Goal: Transaction & Acquisition: Purchase product/service

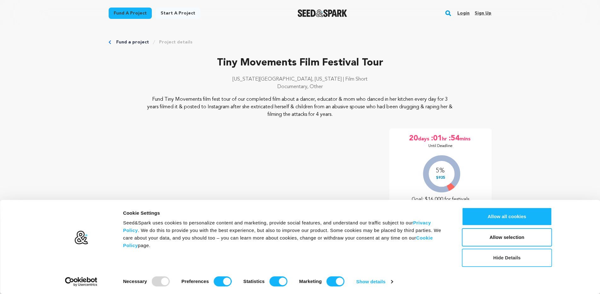
click at [487, 256] on button "Hide Details" at bounding box center [507, 258] width 90 height 18
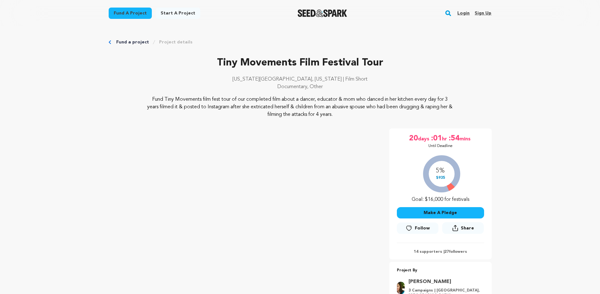
scroll to position [88, 0]
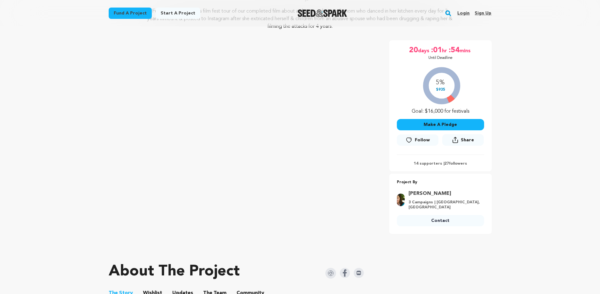
click at [427, 127] on button "Make A Pledge" at bounding box center [440, 124] width 87 height 11
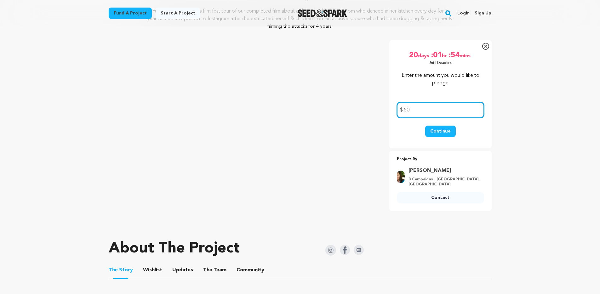
type input "50"
click at [443, 132] on button "Continue" at bounding box center [440, 131] width 31 height 11
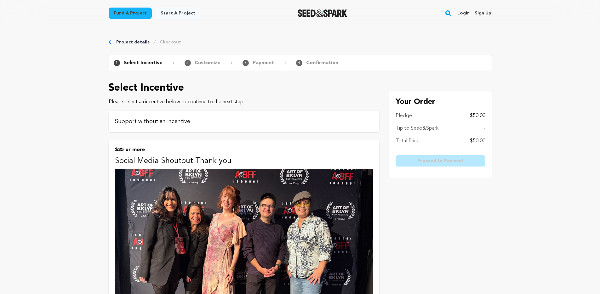
click at [308, 128] on div "Support without an incentive" at bounding box center [244, 121] width 270 height 21
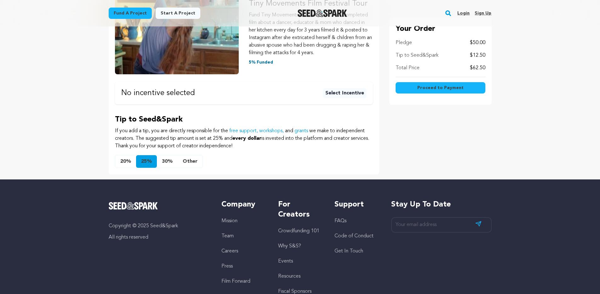
scroll to position [124, 0]
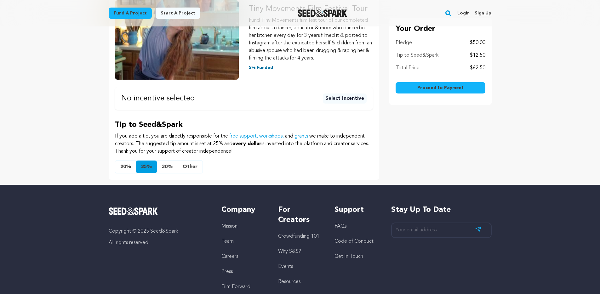
click at [124, 163] on button "20%" at bounding box center [125, 166] width 21 height 13
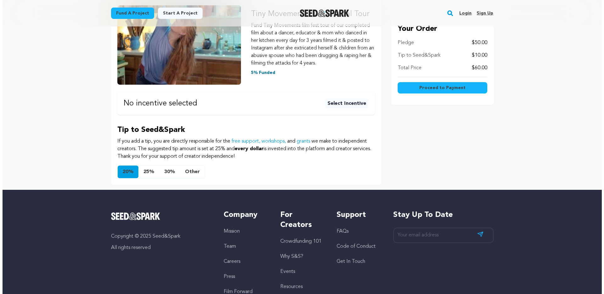
scroll to position [98, 0]
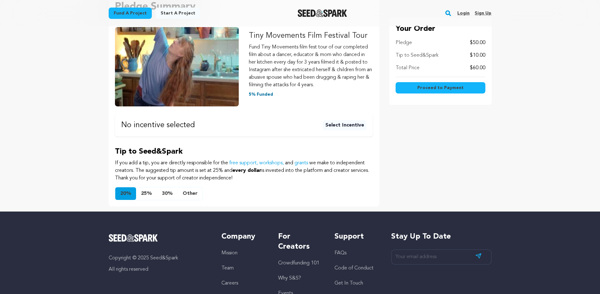
click at [431, 86] on span "Proceed to Payment" at bounding box center [440, 88] width 46 height 6
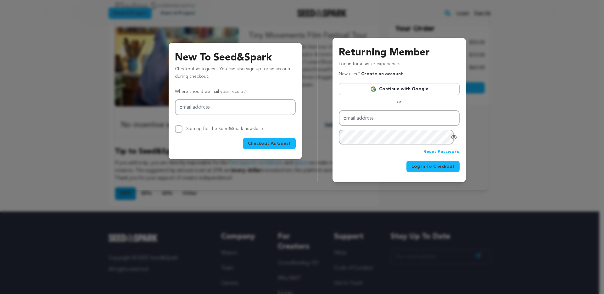
click at [282, 145] on span "Checkout As Guest" at bounding box center [269, 143] width 43 height 6
click at [255, 99] on div "Where should we mail your receipt? Email address Sign up for the Seed&Spark new…" at bounding box center [235, 110] width 121 height 45
click at [255, 108] on input "Email address" at bounding box center [235, 107] width 121 height 16
type input "catherine.g.horner@gmail.com"
click at [260, 138] on button "Checkout As Guest" at bounding box center [269, 143] width 53 height 11
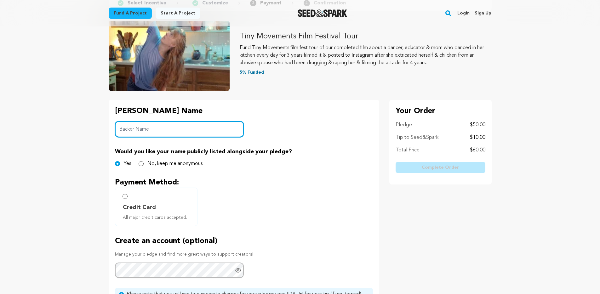
scroll to position [101, 0]
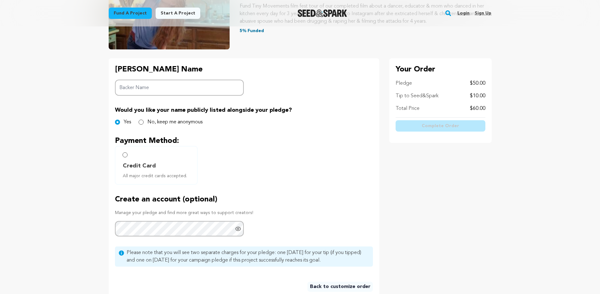
click at [127, 157] on label "Credit Card All major credit cards accepted." at bounding box center [156, 165] width 82 height 38
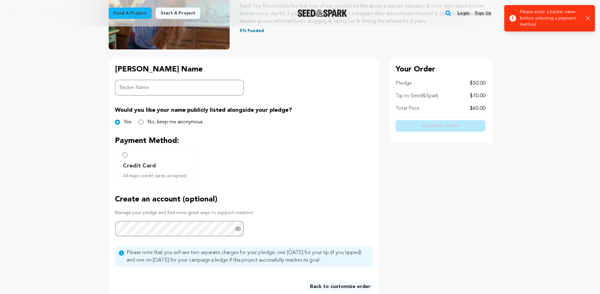
click at [145, 121] on div "No, keep me anonymous" at bounding box center [170, 122] width 64 height 8
click at [142, 121] on input "No, keep me anonymous" at bounding box center [140, 122] width 5 height 5
radio input "true"
click at [126, 156] on input "Credit Card All major credit cards accepted." at bounding box center [124, 154] width 5 height 5
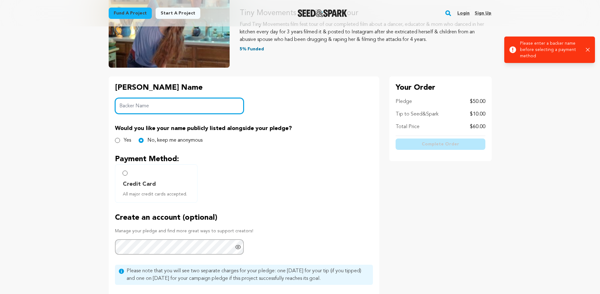
scroll to position [53, 0]
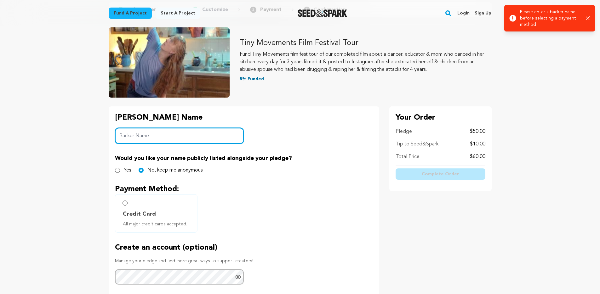
click at [218, 134] on input "Backer Name" at bounding box center [179, 136] width 129 height 16
click at [301, 131] on div "[PERSON_NAME] Name Backer Name Would you like your name publicly listed alongsi…" at bounding box center [244, 226] width 270 height 240
click at [225, 139] on input "Backer Name" at bounding box center [179, 136] width 129 height 16
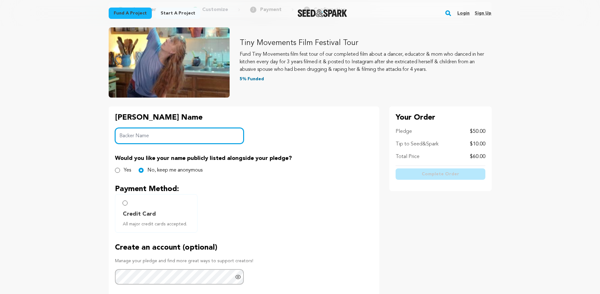
type input "[PERSON_NAME]"
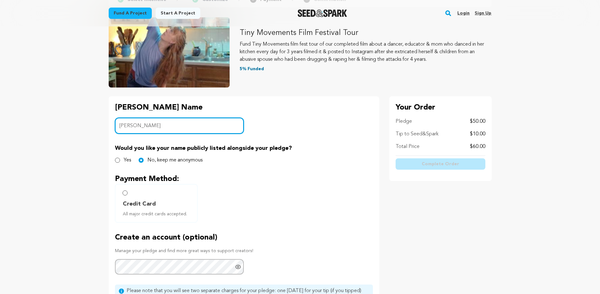
scroll to position [90, 0]
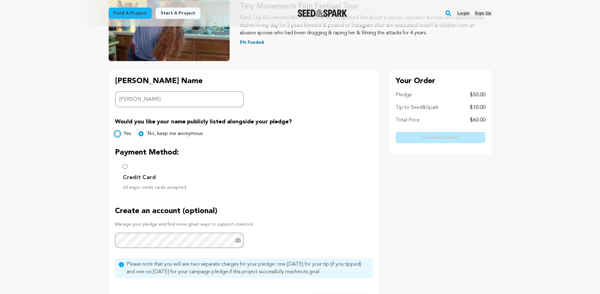
click at [118, 134] on input "Yes" at bounding box center [117, 133] width 5 height 5
radio input "true"
click at [123, 166] on input "Credit Card All major credit cards accepted." at bounding box center [124, 166] width 5 height 5
radio input "false"
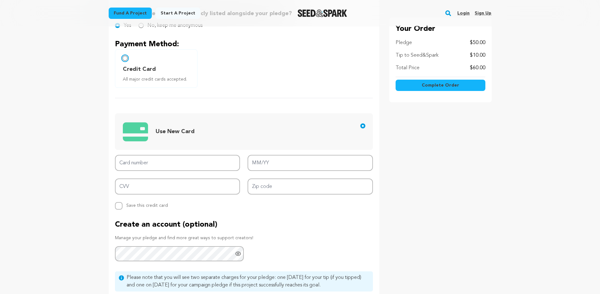
scroll to position [198, 0]
click at [160, 167] on input "Card number" at bounding box center [177, 163] width 125 height 16
type input "[CREDIT_CARD_NUMBER]"
type input "02/27"
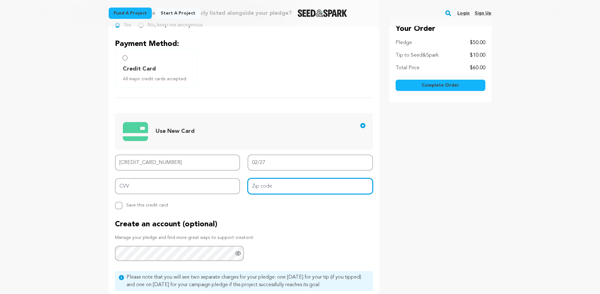
click at [297, 192] on input "Zip code" at bounding box center [309, 186] width 125 height 16
click at [237, 218] on div "[PERSON_NAME] Name Backer Name [PERSON_NAME] Would you like your name publicly …" at bounding box center [244, 141] width 270 height 361
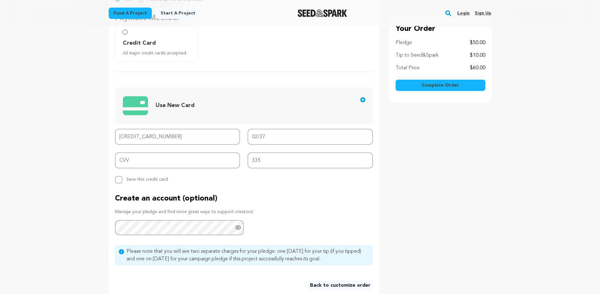
scroll to position [229, 0]
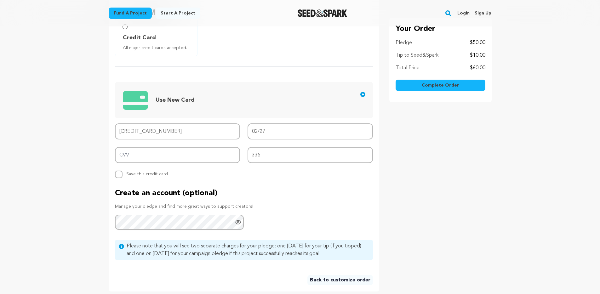
click at [301, 200] on div "Create an account (optional) Manage your pledge and find more great ways to sup…" at bounding box center [244, 209] width 258 height 42
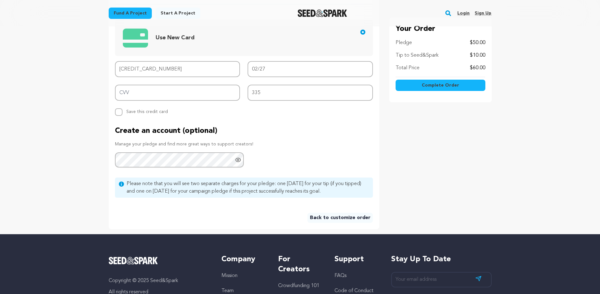
scroll to position [328, 0]
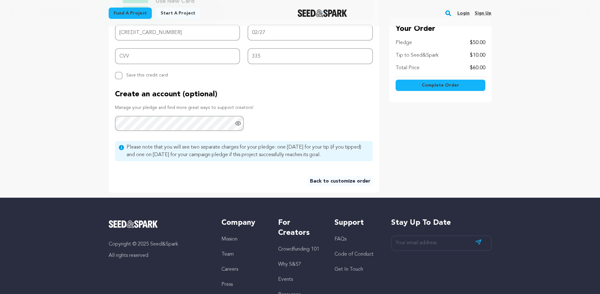
click at [425, 85] on span "Complete Order" at bounding box center [439, 85] width 37 height 6
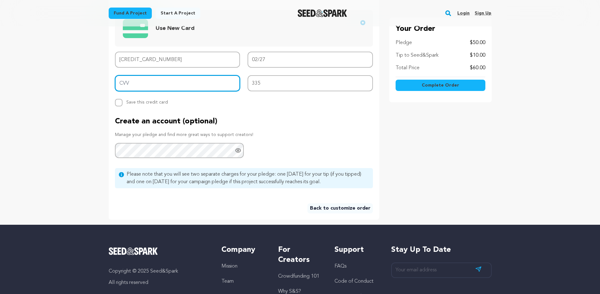
scroll to position [299, 0]
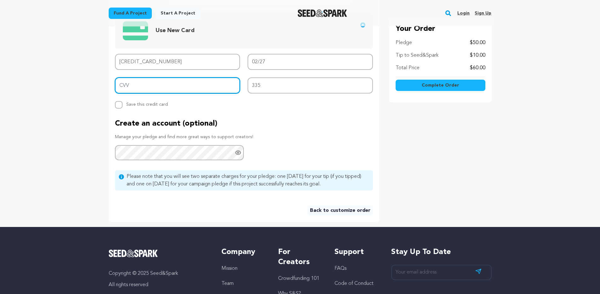
click at [222, 84] on input "CVV" at bounding box center [177, 85] width 125 height 16
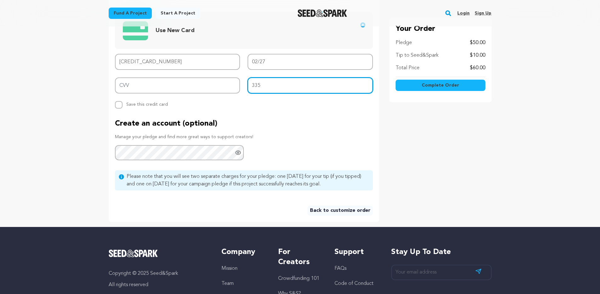
click at [282, 85] on input "335" at bounding box center [309, 85] width 125 height 16
type input "3"
type input "11768"
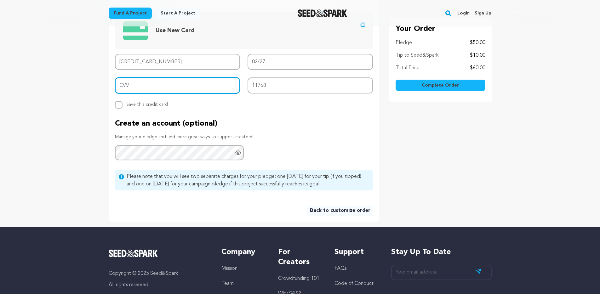
click at [198, 90] on input "CVV" at bounding box center [177, 85] width 125 height 16
type input "335"
click at [310, 103] on div "Card number [CREDIT_CARD_NUMBER] MM/YY 02/27 CVV 335 Zip code 11768 Replace sav…" at bounding box center [244, 81] width 258 height 55
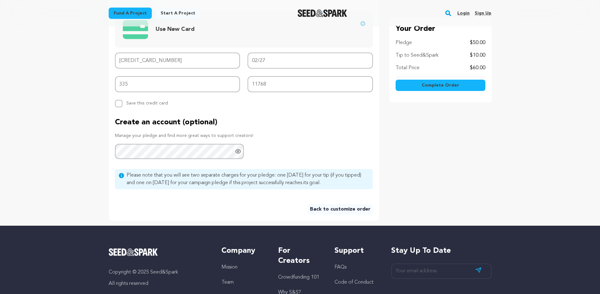
click at [438, 87] on span "Complete Order" at bounding box center [439, 85] width 37 height 6
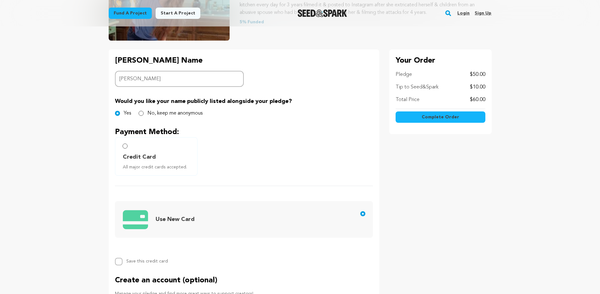
scroll to position [0, 0]
